Goal: Find specific page/section: Find specific page/section

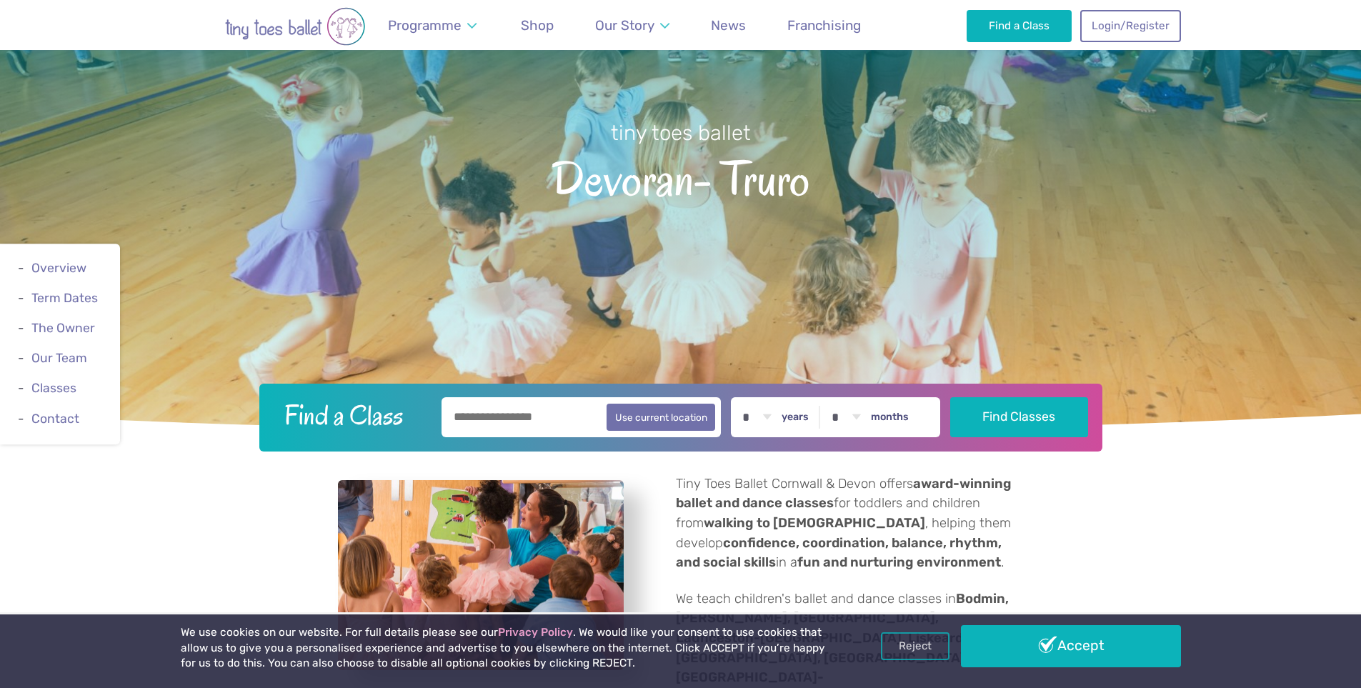
scroll to position [214, 0]
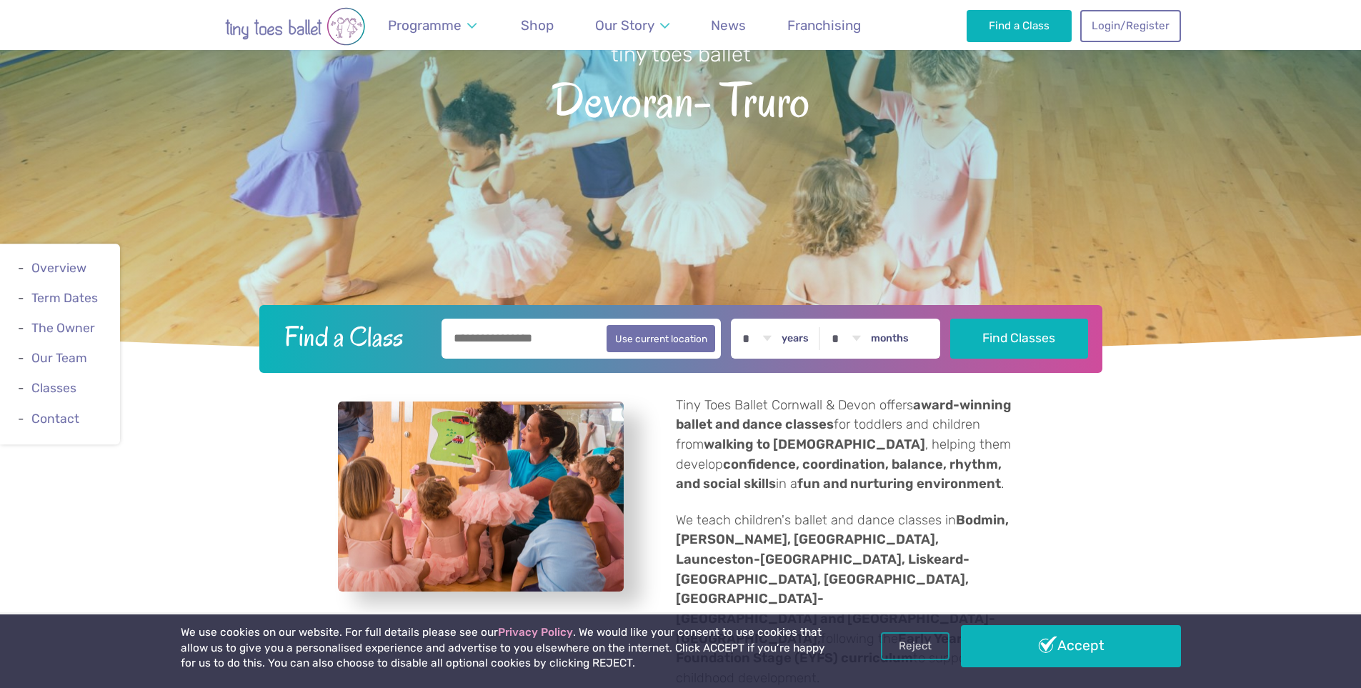
click at [497, 336] on input "text" at bounding box center [582, 339] width 280 height 40
type input "*****"
click at [950, 319] on button "Find Classes" at bounding box center [1019, 339] width 138 height 40
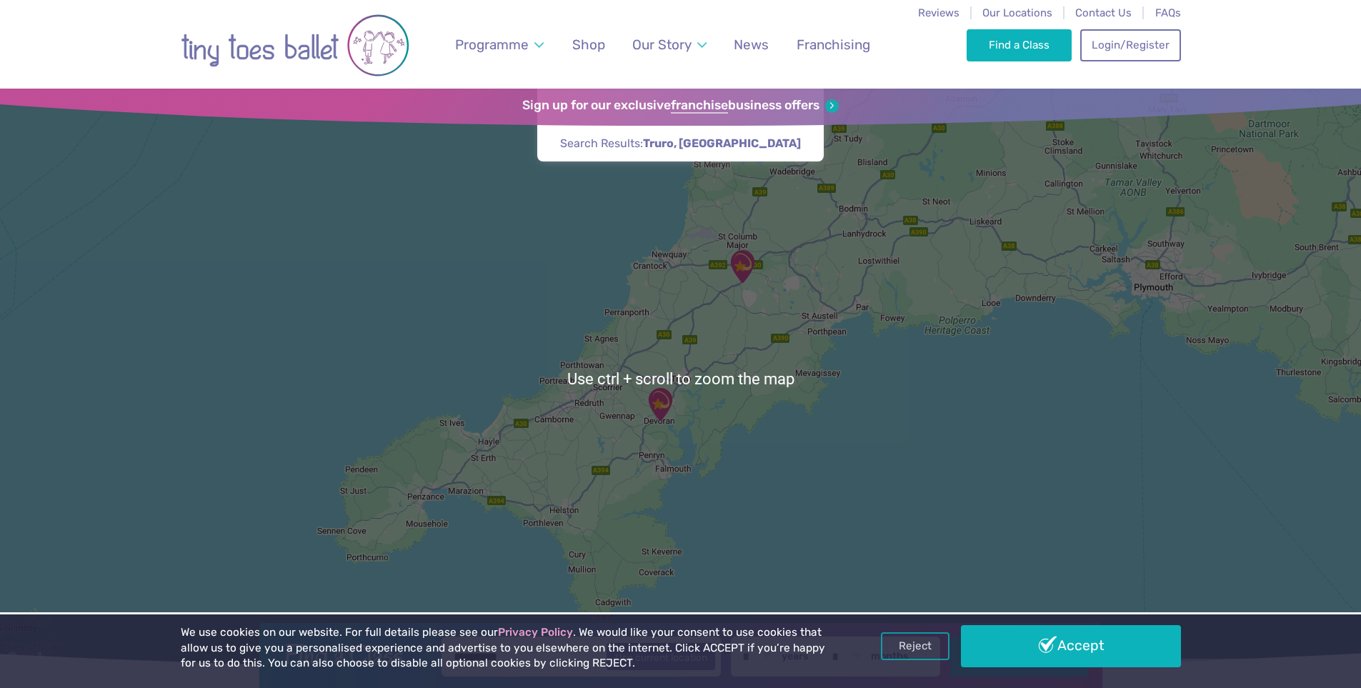
click at [717, 325] on div at bounding box center [680, 379] width 1361 height 580
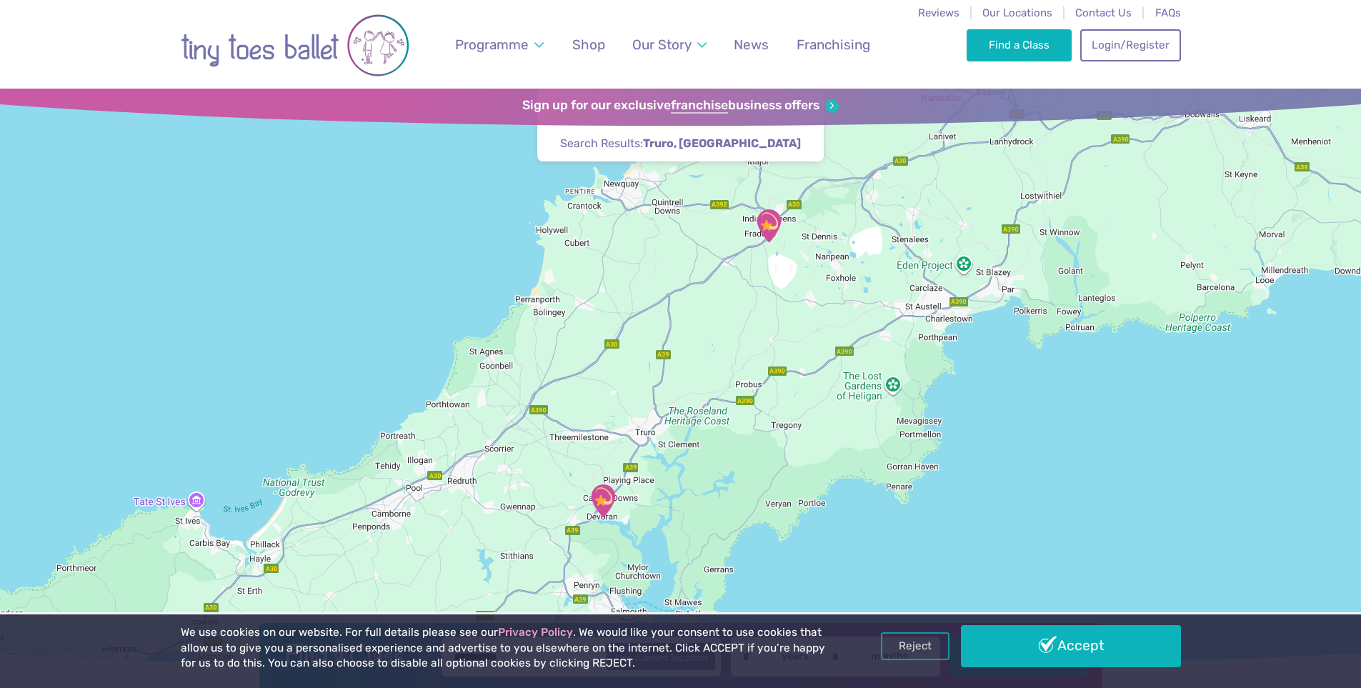
click at [729, 314] on div at bounding box center [680, 379] width 1361 height 580
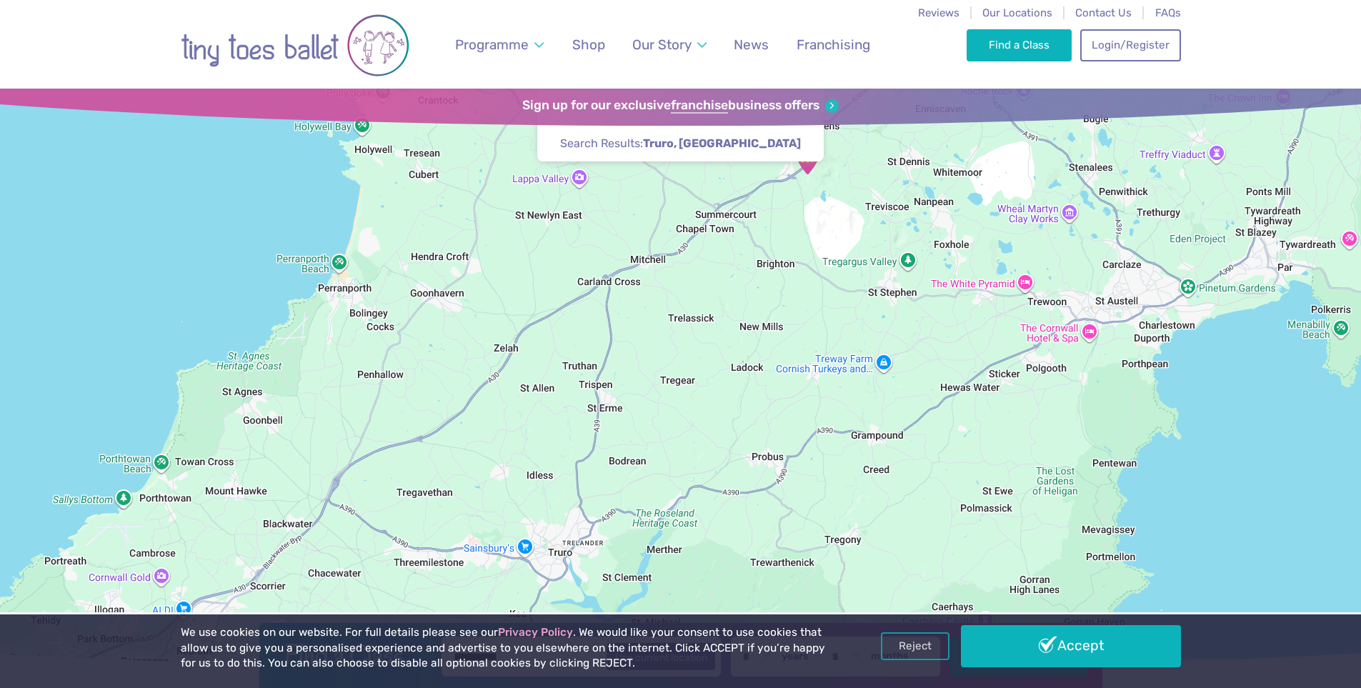
drag, startPoint x: 762, startPoint y: 277, endPoint x: 735, endPoint y: 332, distance: 61.7
click at [735, 332] on div at bounding box center [680, 379] width 1361 height 580
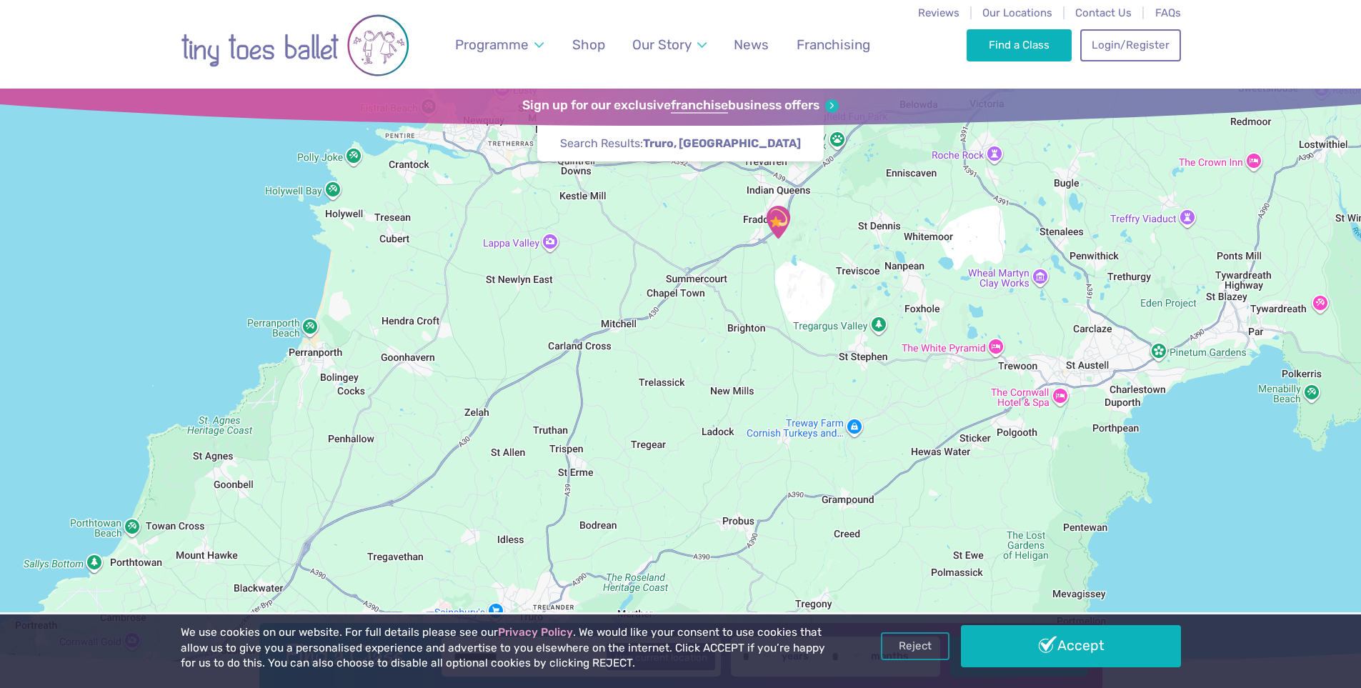
click at [788, 238] on img "Fraddon Village Hall" at bounding box center [778, 222] width 36 height 36
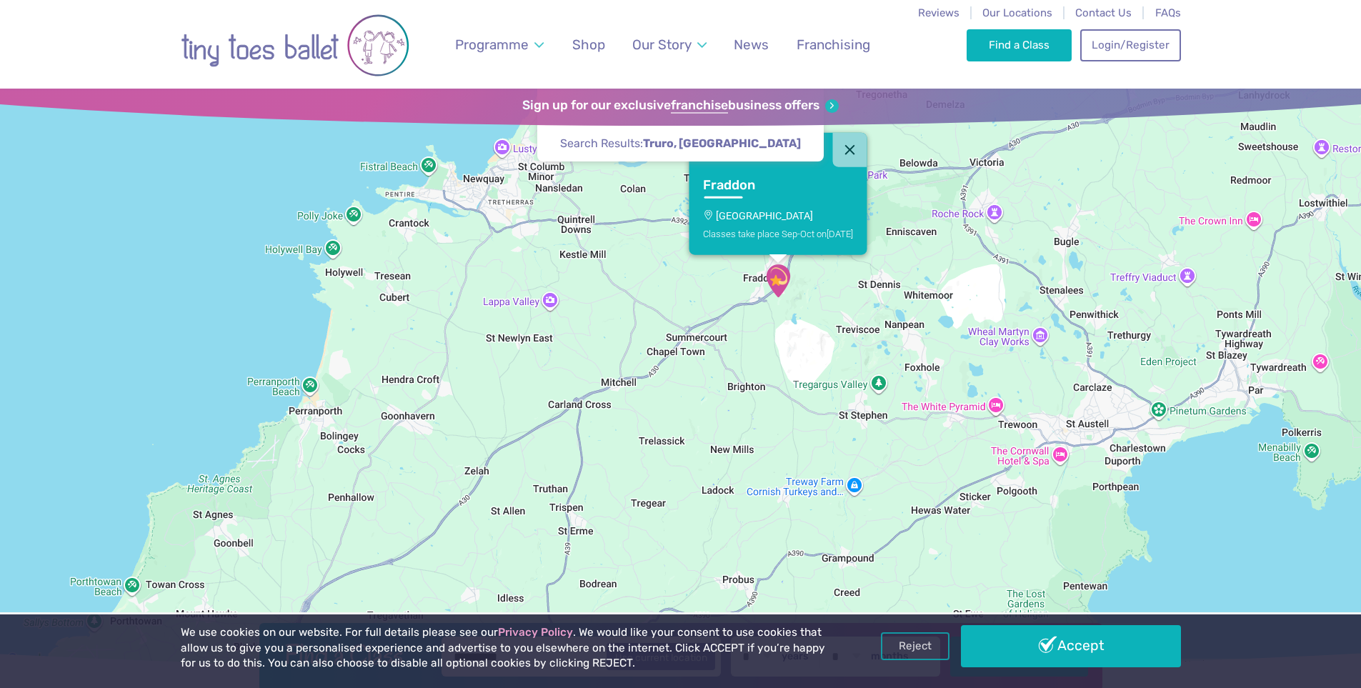
click at [767, 218] on p "[GEOGRAPHIC_DATA]" at bounding box center [778, 215] width 150 height 11
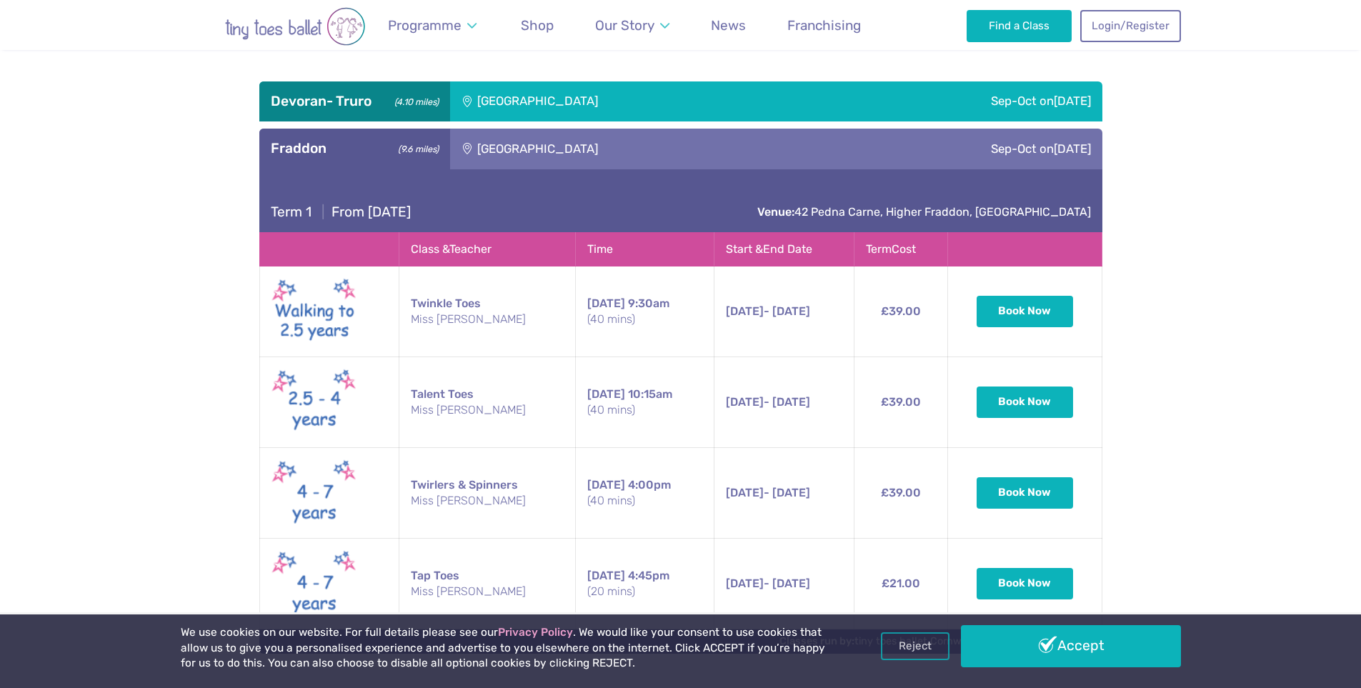
scroll to position [651, 0]
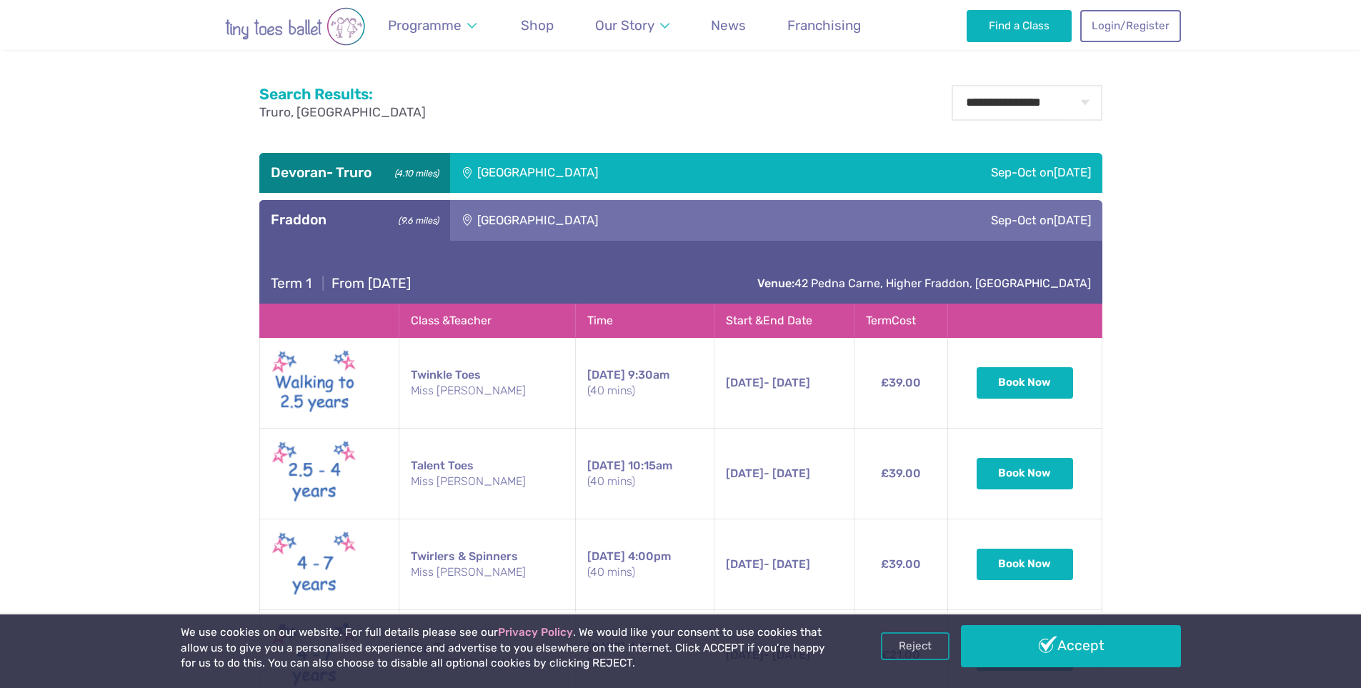
click at [547, 187] on div "[GEOGRAPHIC_DATA]" at bounding box center [634, 173] width 369 height 40
